Goal: Transaction & Acquisition: Book appointment/travel/reservation

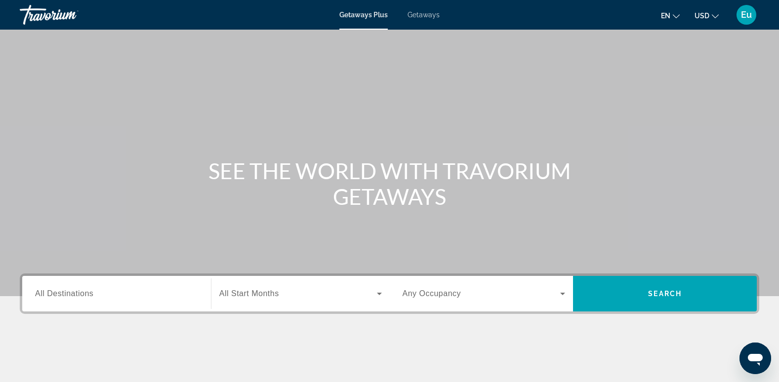
scroll to position [152, 0]
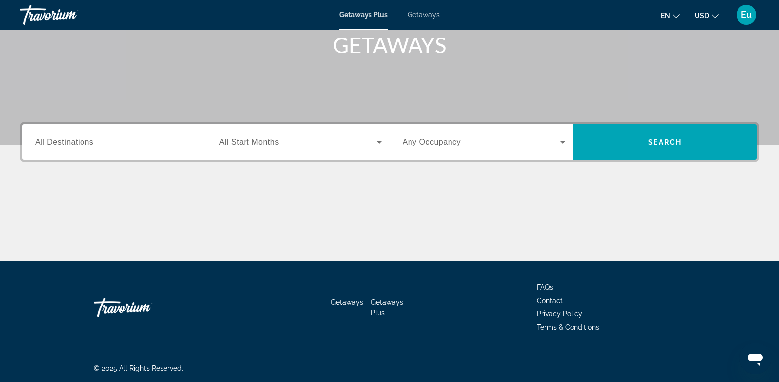
click at [673, 17] on icon "Change language" at bounding box center [675, 16] width 7 height 7
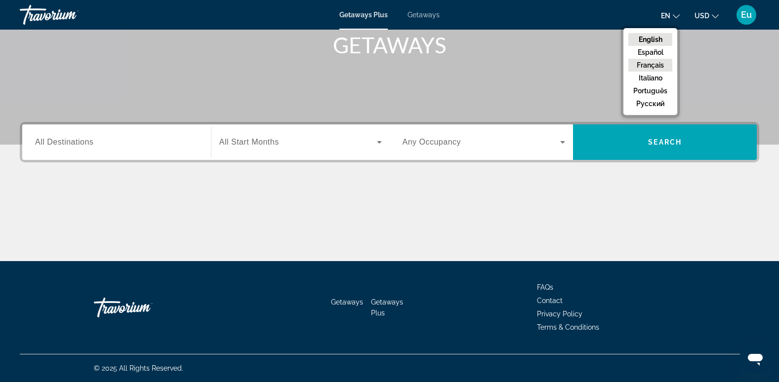
click at [655, 63] on button "Français" at bounding box center [650, 65] width 44 height 13
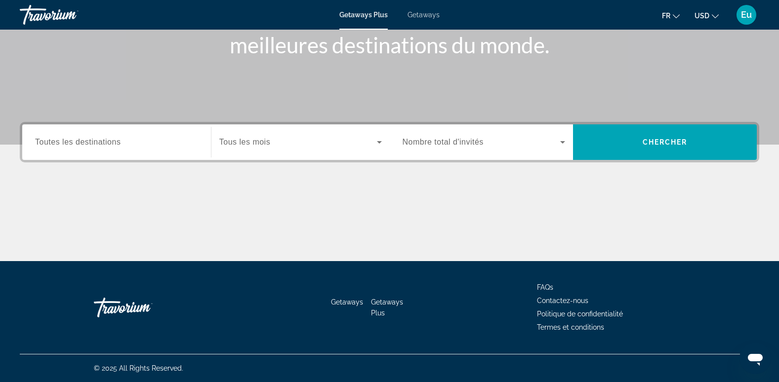
click at [706, 13] on span "USD" at bounding box center [701, 16] width 15 height 8
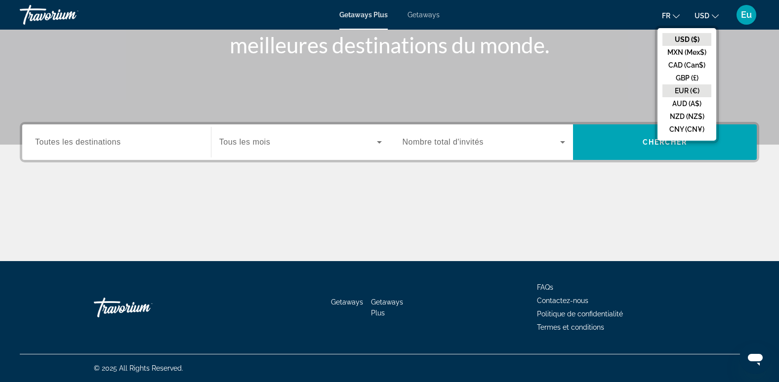
click at [690, 88] on button "EUR (€)" at bounding box center [686, 90] width 49 height 13
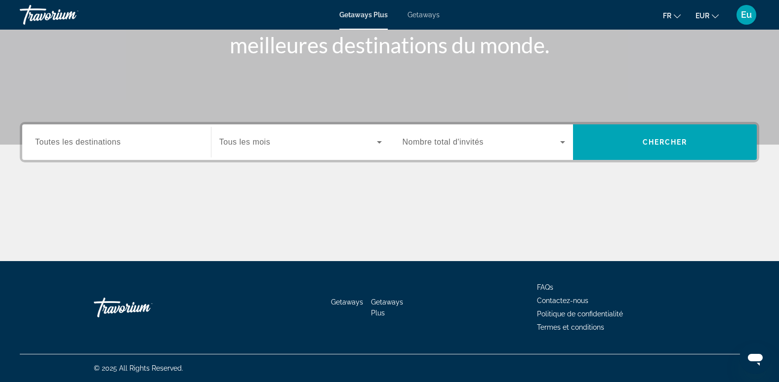
click at [566, 141] on icon "Search widget" at bounding box center [562, 142] width 12 height 12
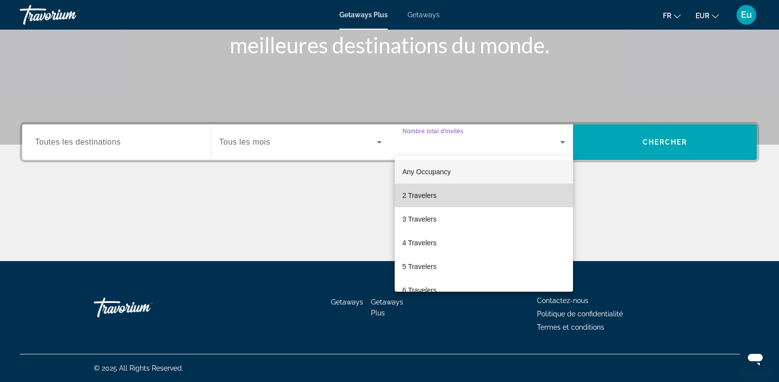
click at [507, 197] on mat-option "2 Travelers" at bounding box center [483, 196] width 179 height 24
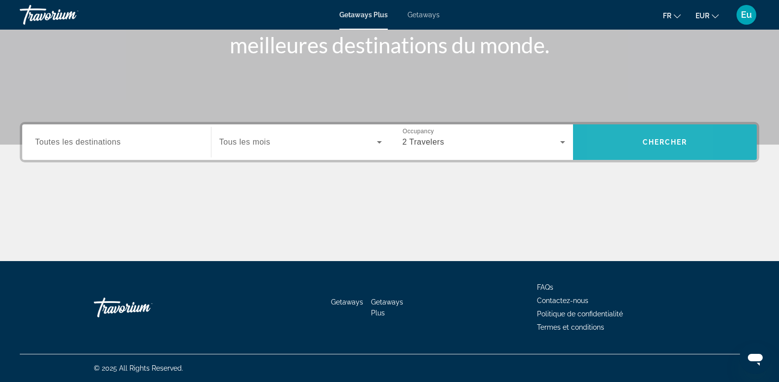
click at [609, 141] on span "Search widget" at bounding box center [665, 142] width 184 height 24
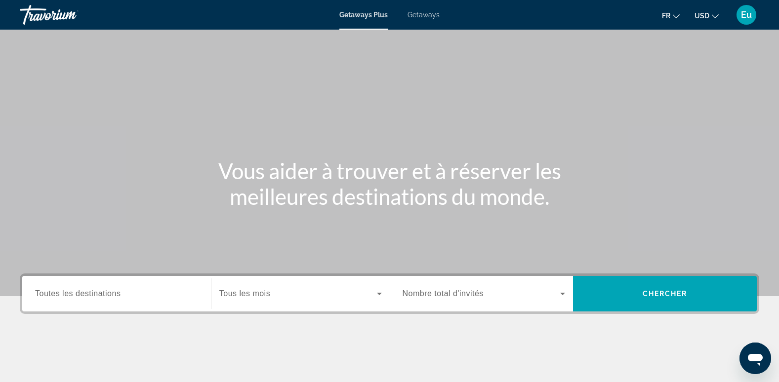
click at [548, 303] on div "Search widget" at bounding box center [483, 294] width 163 height 28
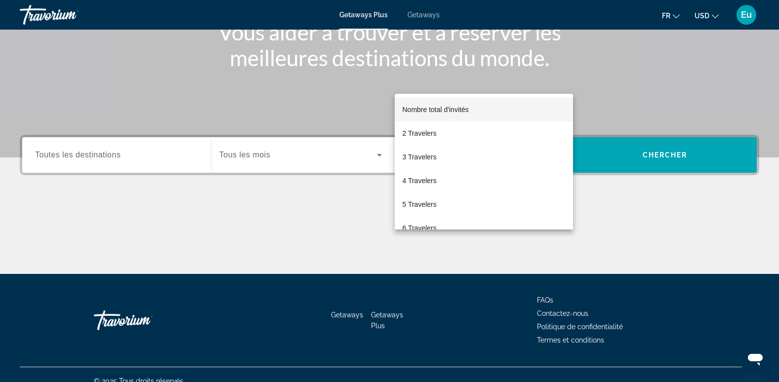
scroll to position [152, 0]
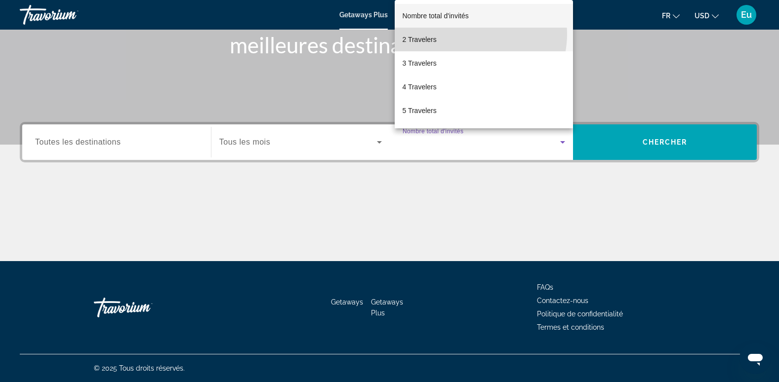
click at [468, 34] on mat-option "2 Travelers" at bounding box center [483, 40] width 179 height 24
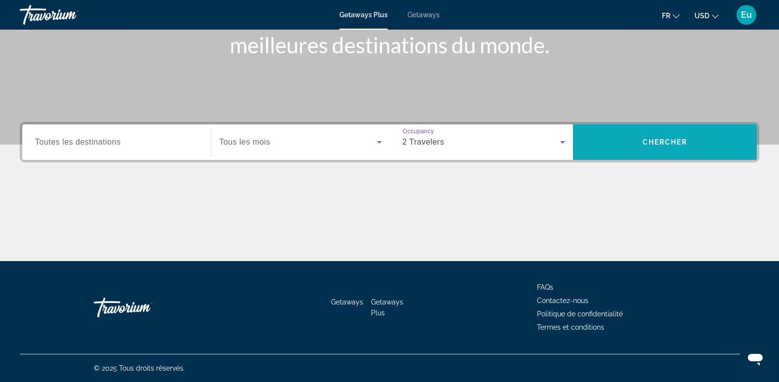
click at [602, 140] on span "Search widget" at bounding box center [665, 142] width 184 height 24
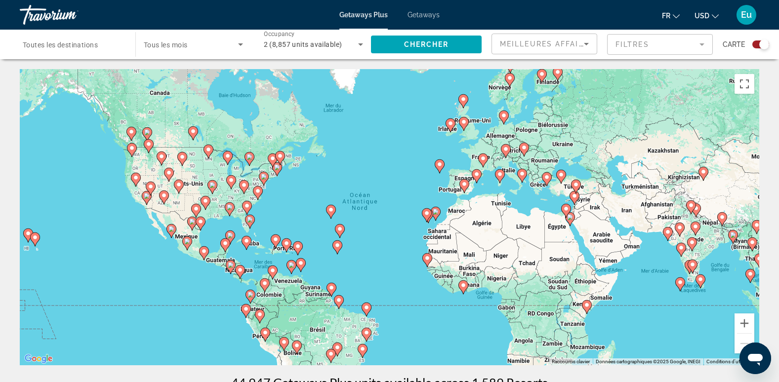
click at [711, 20] on button "USD USD ($) MXN (Mex$) CAD (Can$) GBP (£) EUR (€) AUD (A$) NZD (NZ$) CNY (CN¥)" at bounding box center [706, 15] width 24 height 14
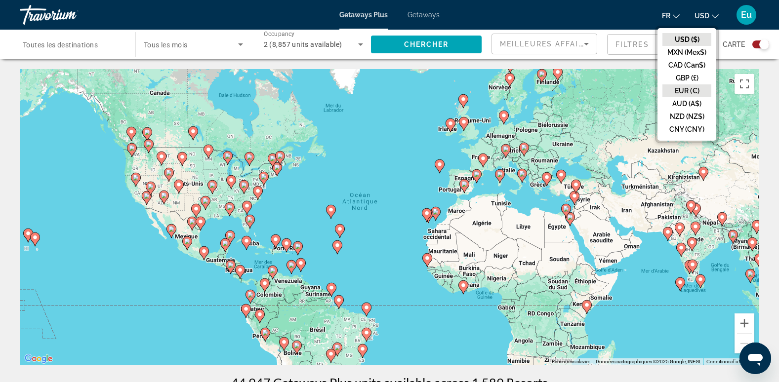
click at [686, 94] on button "EUR (€)" at bounding box center [686, 90] width 49 height 13
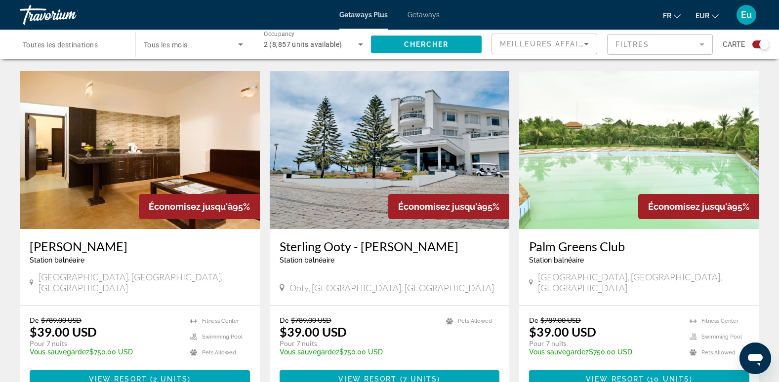
scroll to position [1521, 0]
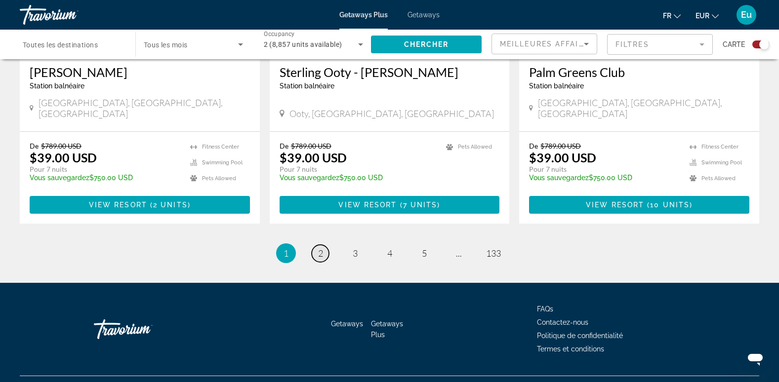
click at [320, 248] on span "2" at bounding box center [320, 253] width 5 height 11
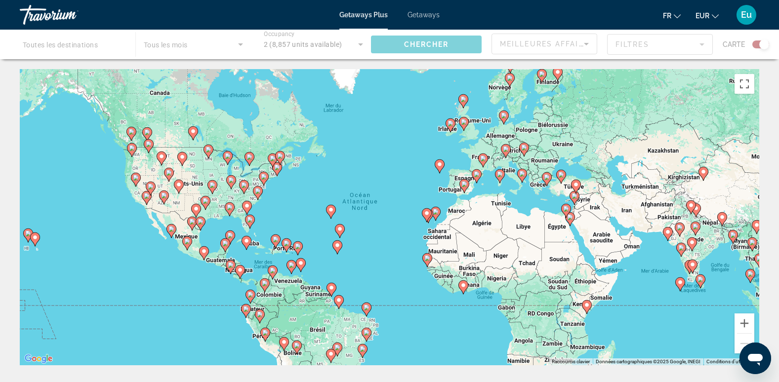
click at [549, 180] on image "Main content" at bounding box center [547, 177] width 6 height 6
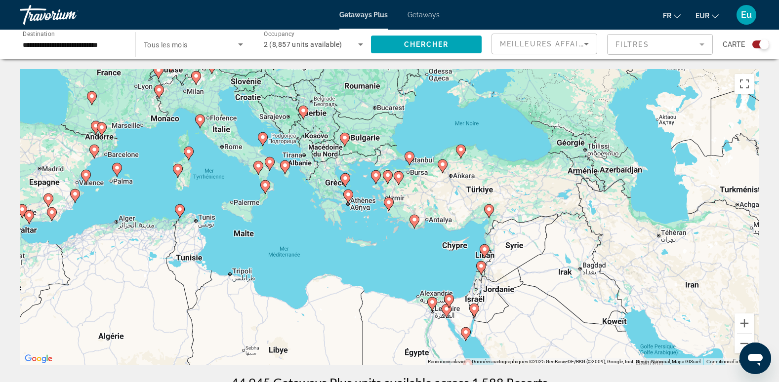
click at [346, 179] on image "Main content" at bounding box center [345, 178] width 6 height 6
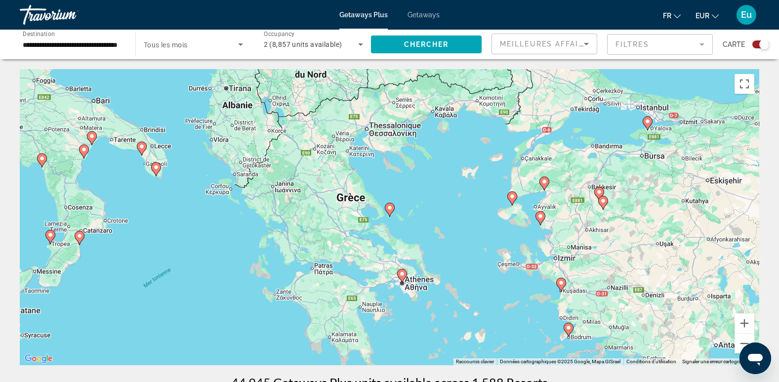
click at [390, 208] on image "Main content" at bounding box center [390, 208] width 6 height 6
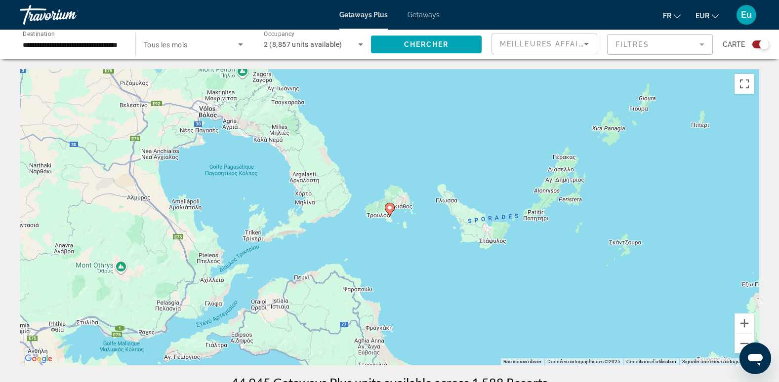
click at [112, 46] on input "**********" at bounding box center [73, 45] width 100 height 12
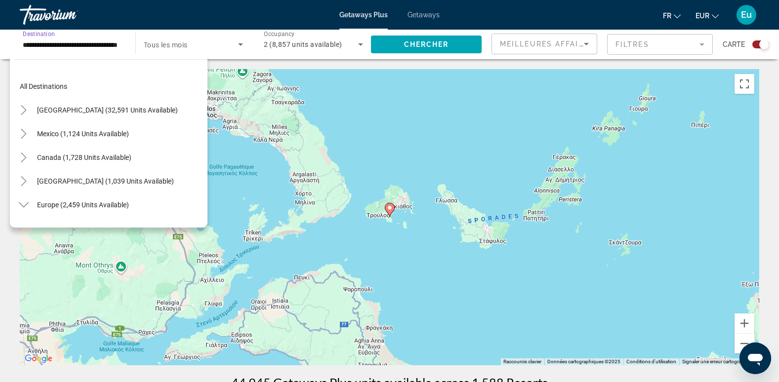
scroll to position [248, 0]
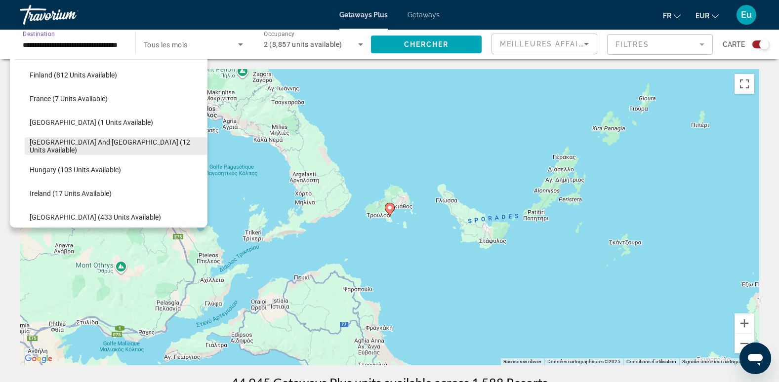
click at [86, 146] on span "[GEOGRAPHIC_DATA] and [GEOGRAPHIC_DATA] (12 units available)" at bounding box center [116, 146] width 173 height 16
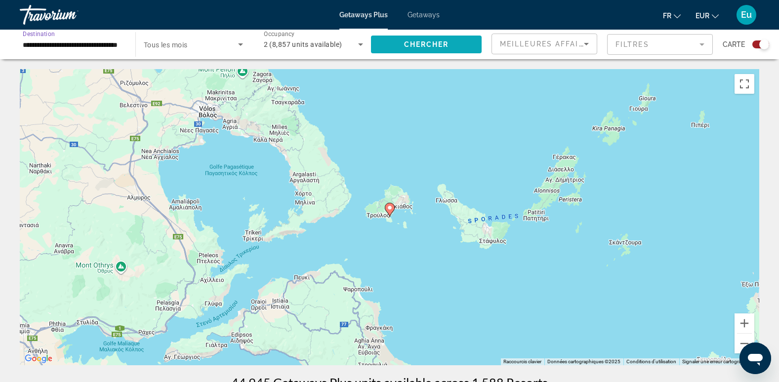
click at [398, 42] on span "Search widget" at bounding box center [426, 45] width 111 height 24
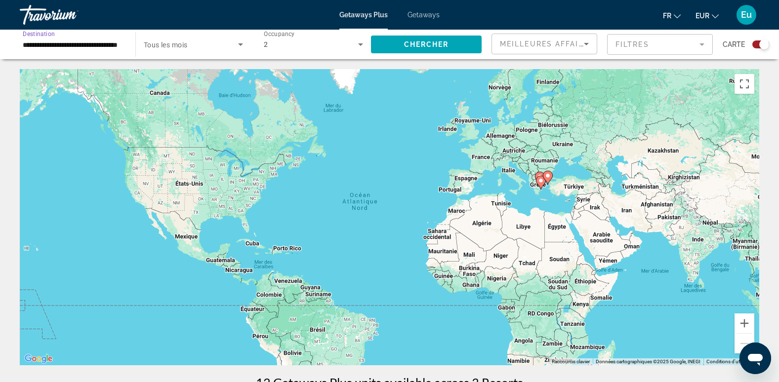
click at [121, 41] on input "**********" at bounding box center [73, 45] width 100 height 12
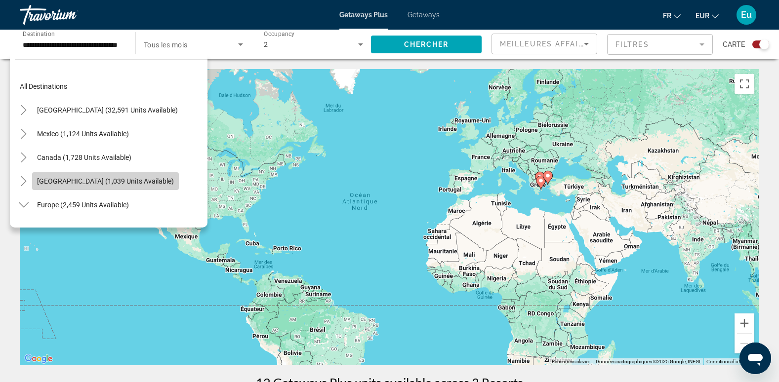
click at [120, 185] on span "[GEOGRAPHIC_DATA] (1,039 units available)" at bounding box center [105, 181] width 137 height 8
type input "**********"
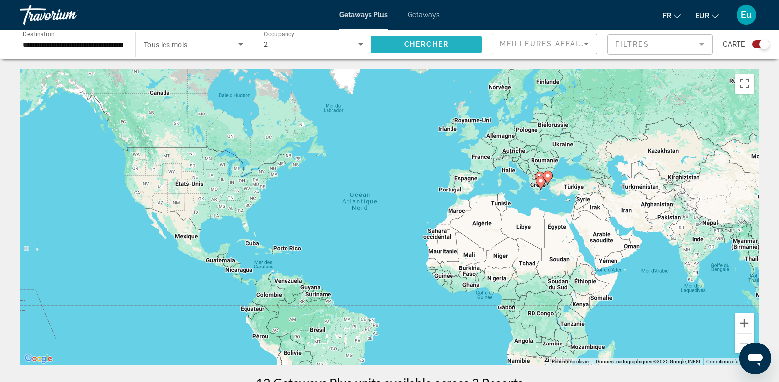
click at [388, 43] on span "Search widget" at bounding box center [426, 45] width 111 height 24
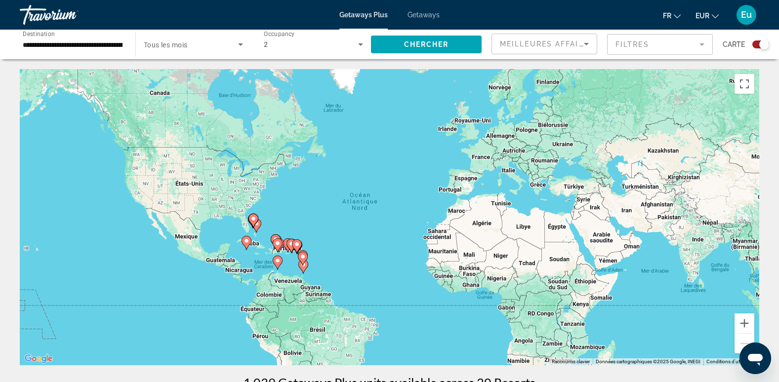
scroll to position [413, 0]
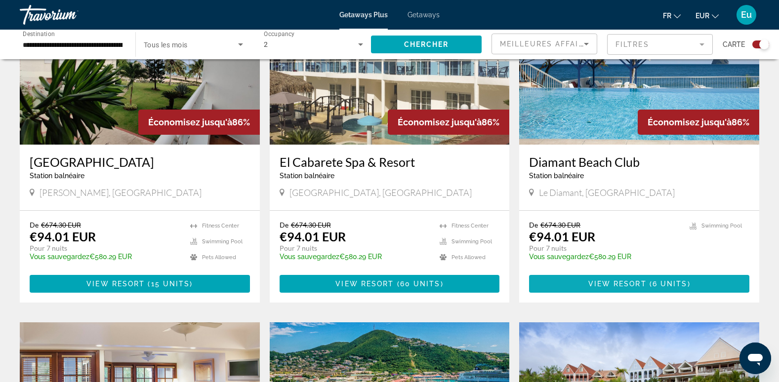
click at [631, 281] on span "View Resort" at bounding box center [617, 284] width 58 height 8
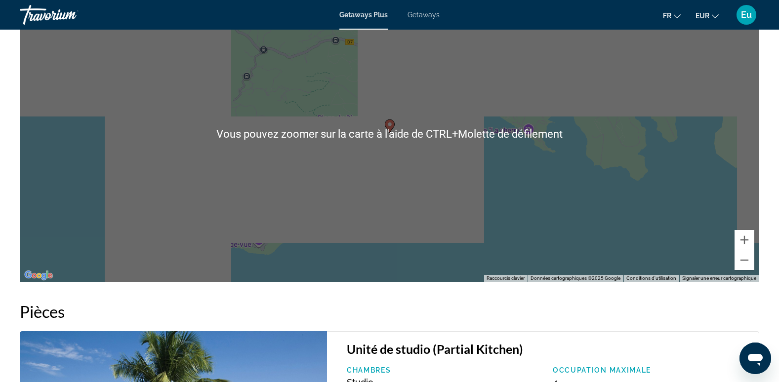
scroll to position [1181, 0]
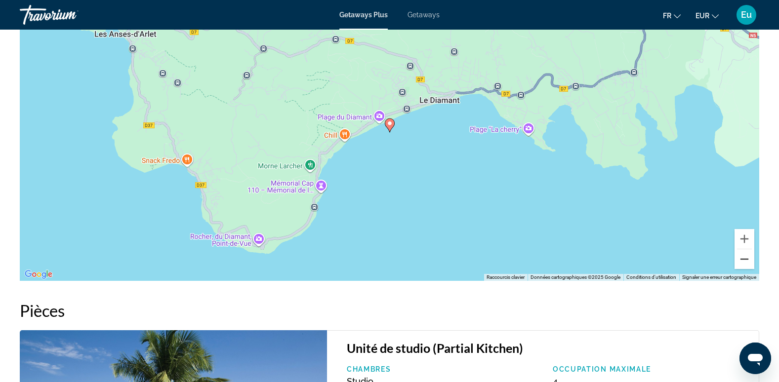
click at [751, 267] on button "Zoom arrière" at bounding box center [744, 259] width 20 height 20
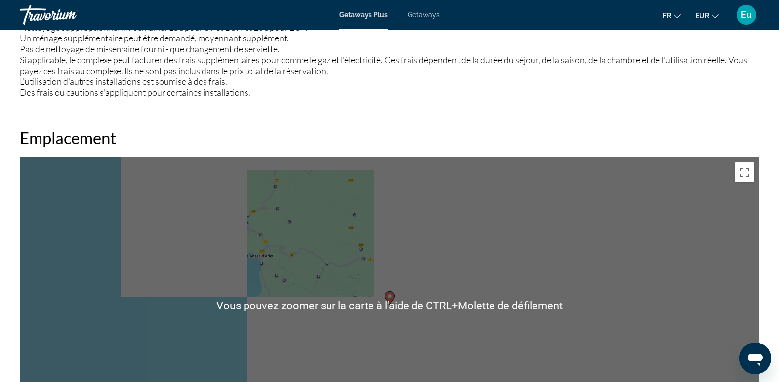
scroll to position [1090, 0]
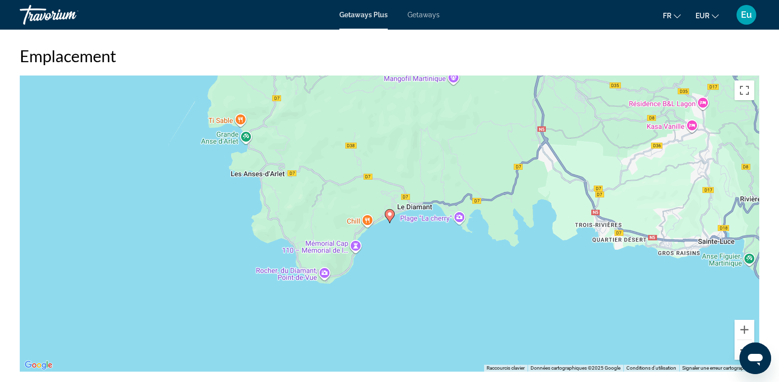
click at [738, 345] on button "Zoom arrière" at bounding box center [744, 350] width 20 height 20
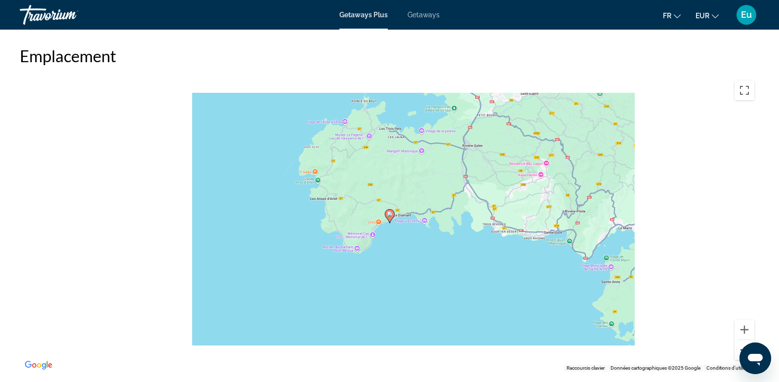
click at [738, 345] on button "Zoom arrière" at bounding box center [744, 350] width 20 height 20
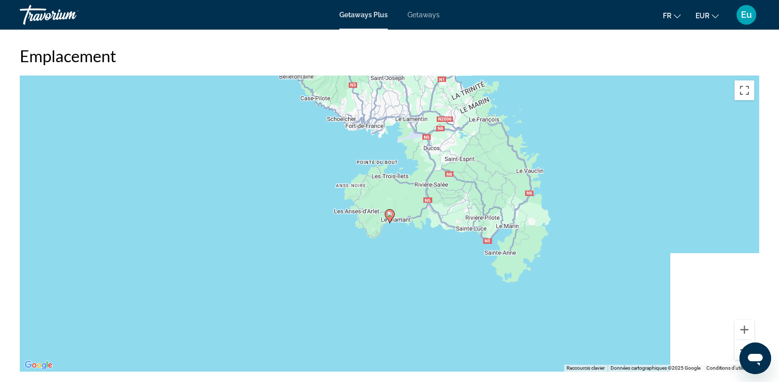
click at [738, 345] on button "Zoom arrière" at bounding box center [744, 350] width 20 height 20
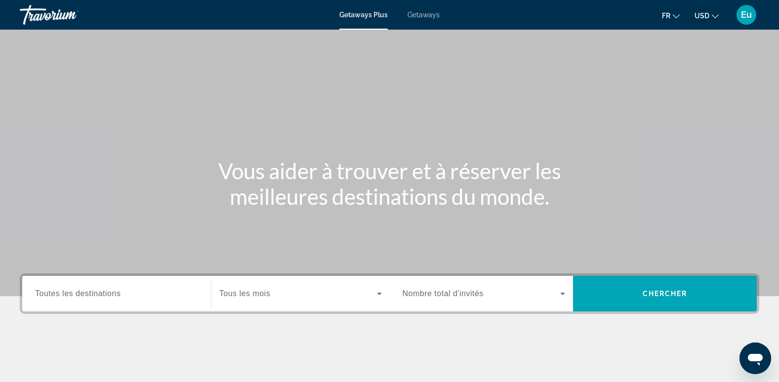
click at [83, 285] on div "Search widget" at bounding box center [116, 294] width 163 height 28
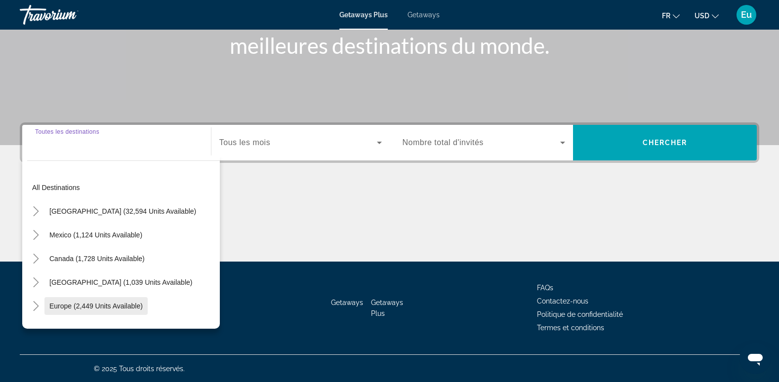
scroll to position [152, 0]
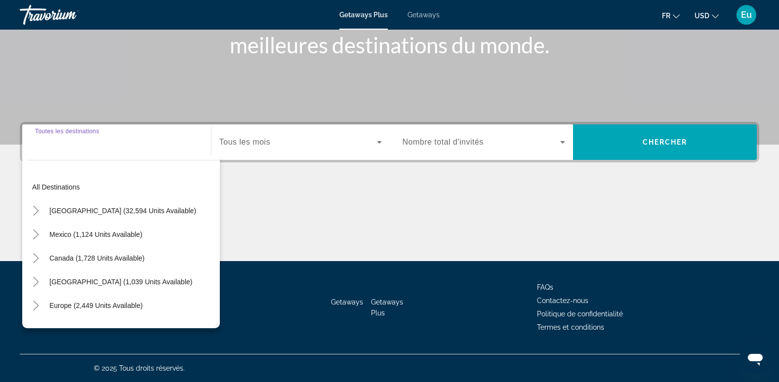
click at [98, 149] on div "Search widget" at bounding box center [116, 142] width 163 height 28
click at [37, 302] on icon "Toggle Europe (2,449 units available)" at bounding box center [36, 306] width 10 height 10
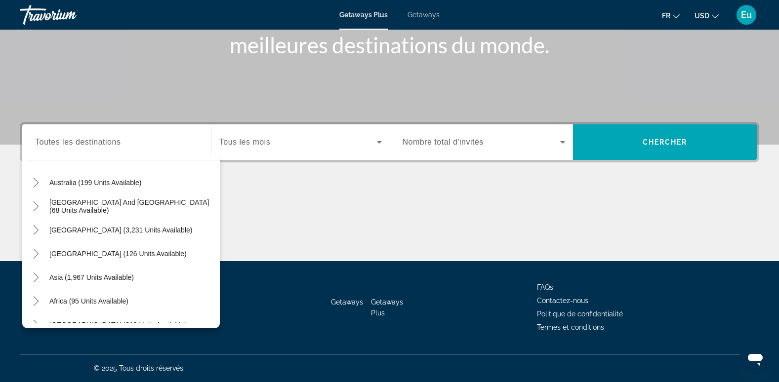
scroll to position [634, 0]
